Goal: Task Accomplishment & Management: Complete application form

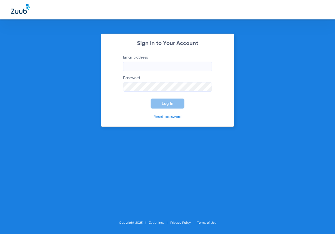
type input "[EMAIL_ADDRESS][DOMAIN_NAME]"
click at [169, 102] on span "Log In" at bounding box center [168, 103] width 12 height 4
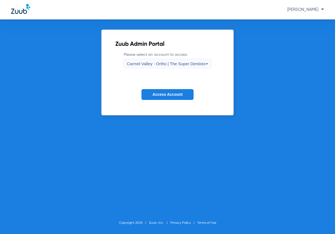
click at [146, 62] on span "Carmel Valley - Ortho | The Super Dentists" at bounding box center [166, 63] width 78 height 5
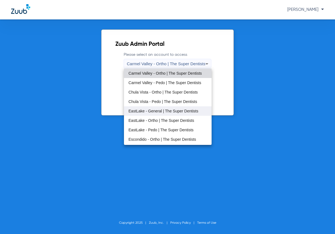
click at [150, 109] on span "EastLake - General | The Super Dentists" at bounding box center [163, 111] width 70 height 4
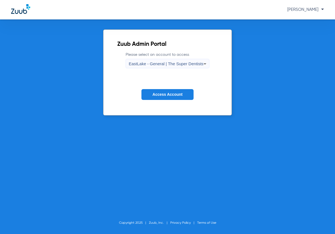
click at [161, 97] on button "Access Account" at bounding box center [167, 94] width 52 height 11
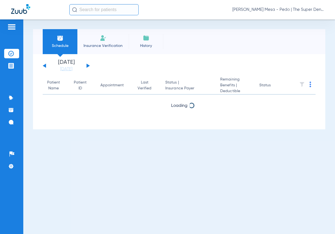
click at [93, 39] on li "Insurance Verification" at bounding box center [102, 41] width 51 height 25
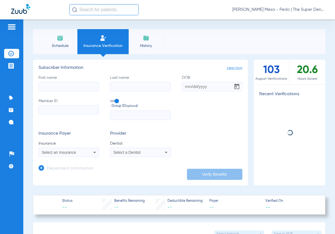
click at [67, 92] on div "First name Last name DOB Member ID Group ID (optional)" at bounding box center [141, 97] width 204 height 45
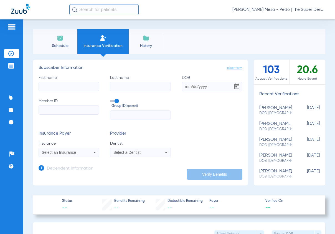
click at [68, 88] on input "First name" at bounding box center [69, 86] width 60 height 9
click at [73, 85] on input "aLEX" at bounding box center [69, 86] width 60 height 9
type input "[PERSON_NAME]"
type input "[DEMOGRAPHIC_DATA]"
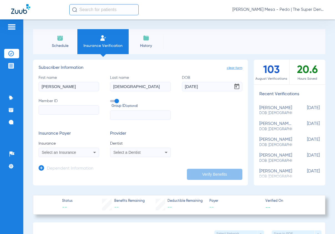
type input "[DATE]"
click at [57, 112] on input "Member ID" at bounding box center [69, 109] width 60 height 9
paste input "GH684699771"
type input "GH684699771"
click at [64, 150] on span "Select an Insurance" at bounding box center [59, 152] width 34 height 4
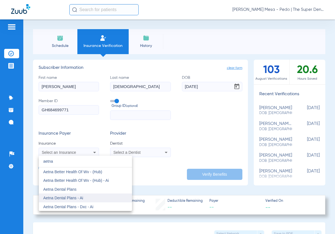
type input "aetna"
click at [96, 196] on mat-option "Aetna Dental Plans - Ai" at bounding box center [85, 197] width 93 height 9
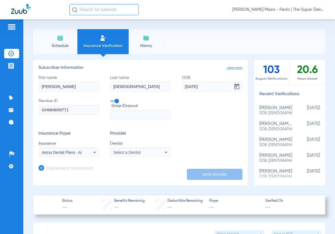
click at [128, 151] on span "Select a Dentist" at bounding box center [126, 152] width 27 height 4
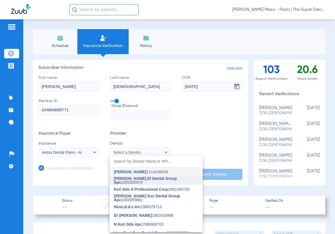
click at [137, 178] on span "[PERSON_NAME] El Dental Group Apc" at bounding box center [145, 180] width 63 height 8
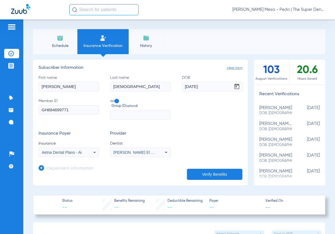
click at [74, 167] on h3 "Dependent Information" at bounding box center [70, 169] width 47 height 6
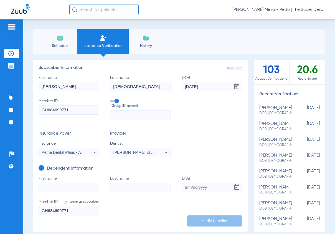
click at [79, 182] on input "First name" at bounding box center [69, 186] width 60 height 9
drag, startPoint x: 138, startPoint y: 89, endPoint x: 88, endPoint y: 93, distance: 50.0
click at [88, 93] on div "First name [PERSON_NAME] Last name [PERSON_NAME] [DEMOGRAPHIC_DATA] Member ID G…" at bounding box center [141, 97] width 204 height 45
type input "[PERSON_NAME]"
click at [63, 191] on input "First name Required" at bounding box center [69, 186] width 60 height 9
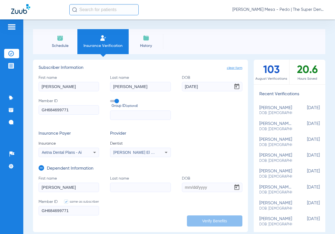
type input "[PERSON_NAME]"
type input "[DATE]"
click at [72, 187] on input "[PERSON_NAME]" at bounding box center [69, 186] width 60 height 9
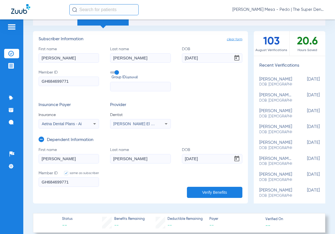
scroll to position [28, 0]
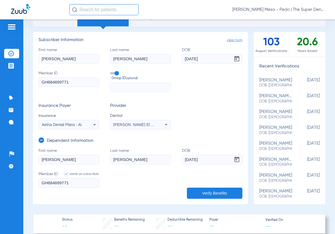
drag, startPoint x: 74, startPoint y: 155, endPoint x: -16, endPoint y: 156, distance: 89.8
click at [0, 156] on html "[PERSON_NAME] Mesa - Pedo | The Super Dentists Patients Insurance Verification …" at bounding box center [167, 117] width 335 height 234
type input "[DEMOGRAPHIC_DATA]"
drag, startPoint x: 209, startPoint y: 158, endPoint x: 157, endPoint y: 161, distance: 51.9
click at [157, 161] on form "First name [PERSON_NAME] Last name [PERSON_NAME] [DEMOGRAPHIC_DATA] Member ID s…" at bounding box center [141, 171] width 204 height 47
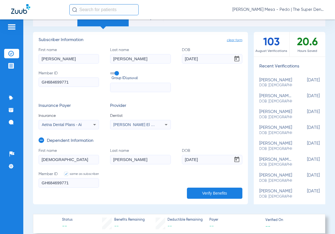
drag, startPoint x: 206, startPoint y: 56, endPoint x: 115, endPoint y: 58, distance: 90.9
click at [115, 58] on div "First name [PERSON_NAME] Last name [PERSON_NAME] DOB [DEMOGRAPHIC_DATA] Member …" at bounding box center [141, 69] width 204 height 45
type input "[DATE]"
drag, startPoint x: 204, startPoint y: 161, endPoint x: 165, endPoint y: 166, distance: 38.8
click at [165, 166] on form "First name [PERSON_NAME] Last name [PERSON_NAME] [DEMOGRAPHIC_DATA] Member ID s…" at bounding box center [141, 171] width 204 height 47
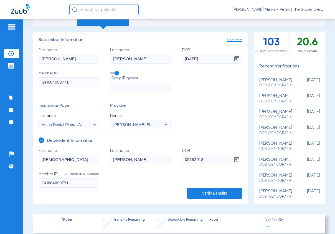
type input "[DATE]"
click at [150, 161] on input "[PERSON_NAME]" at bounding box center [140, 159] width 60 height 9
click at [203, 198] on button "Verify Benefits" at bounding box center [214, 192] width 55 height 11
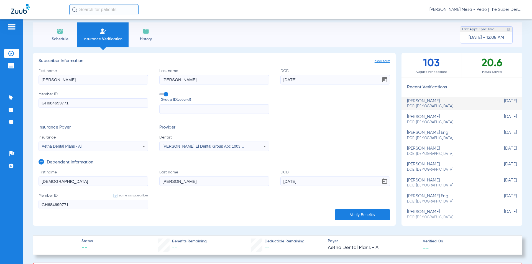
scroll to position [0, 0]
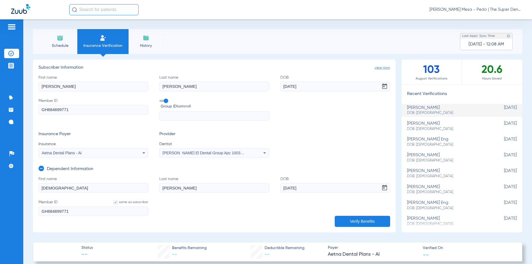
drag, startPoint x: 76, startPoint y: 88, endPoint x: 9, endPoint y: 78, distance: 68.7
click at [9, 78] on div "Patients Insurance Verification Treatment Acceptance Communication Activity App…" at bounding box center [266, 151] width 532 height 264
type input "[PERSON_NAME]"
drag, startPoint x: 306, startPoint y: 89, endPoint x: 265, endPoint y: 87, distance: 41.1
click at [265, 87] on div "First name [PERSON_NAME] Last name [PERSON_NAME] [DEMOGRAPHIC_DATA] Member ID G…" at bounding box center [215, 98] width 352 height 46
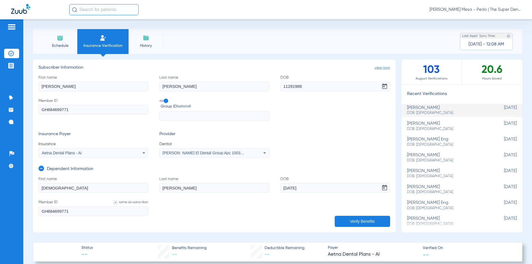
type input "[DATE]"
click at [108, 110] on input "GH684699771" at bounding box center [94, 109] width 110 height 9
drag, startPoint x: 74, startPoint y: 109, endPoint x: 9, endPoint y: 97, distance: 66.5
click at [9, 97] on div "Patients Insurance Verification Treatment Acceptance Communication Activity App…" at bounding box center [266, 151] width 532 height 264
type input "6"
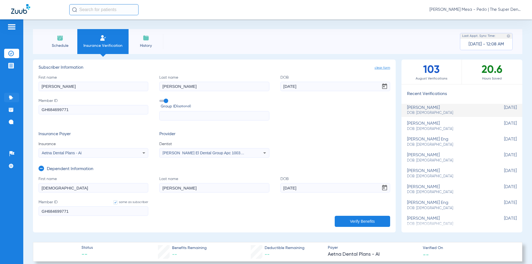
type input "6"
type input "60"
type input "602"
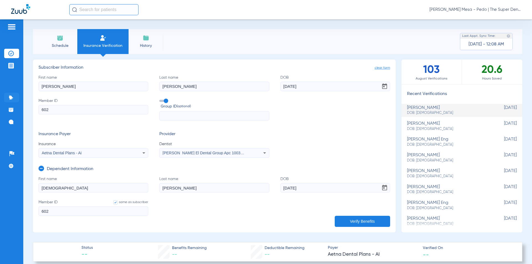
type input "6024"
type input "60246"
type input "602464"
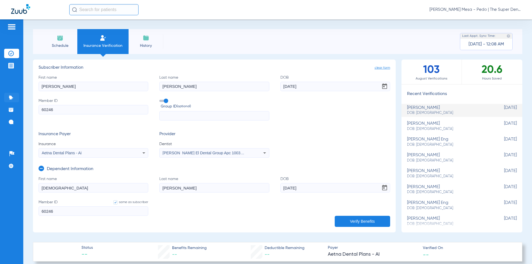
type input "602464"
type input "6024641"
type input "60246417"
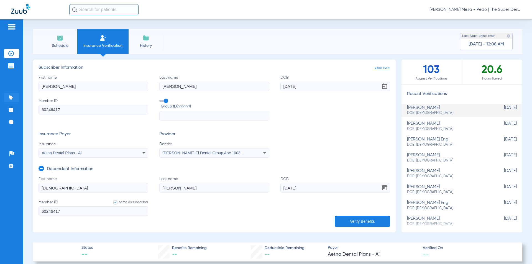
type input "602464173"
click at [334, 219] on button "Verify Benefits" at bounding box center [362, 221] width 55 height 11
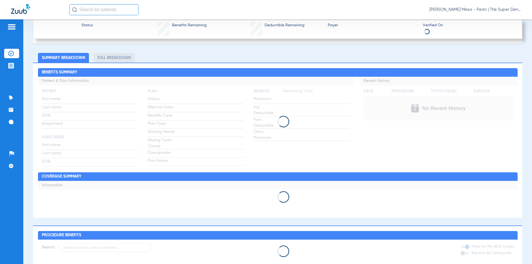
scroll to position [222, 0]
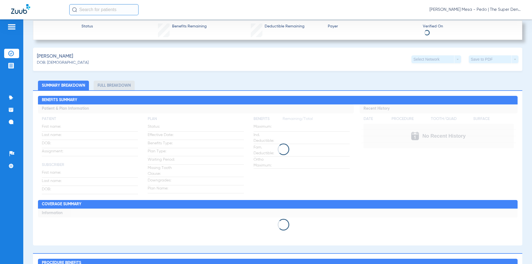
type input "GH684699771"
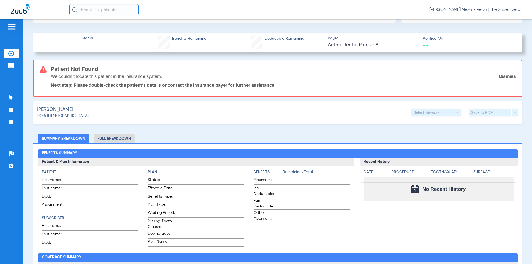
scroll to position [207, 0]
